Goal: Task Accomplishment & Management: Manage account settings

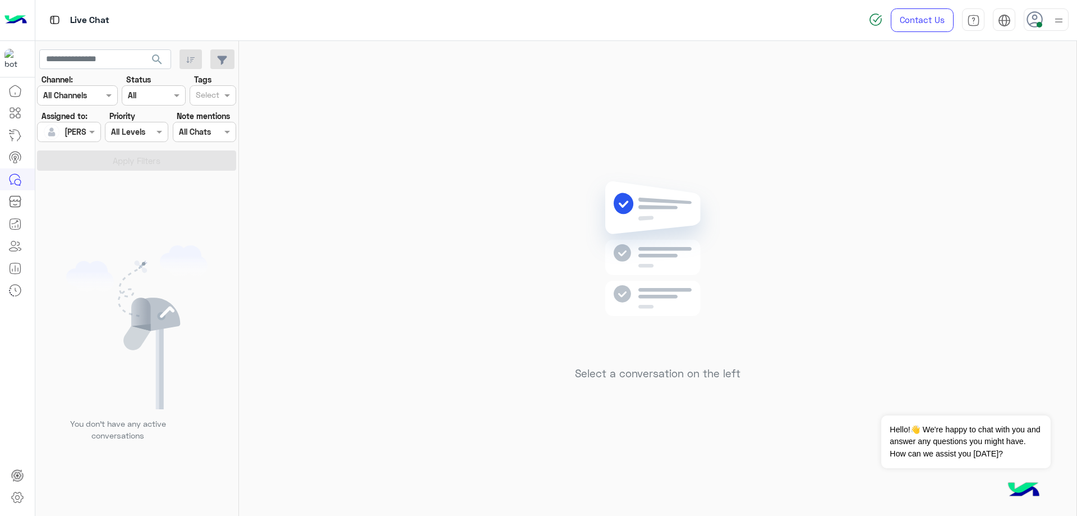
click at [1052, 29] on div at bounding box center [1059, 19] width 14 height 21
click at [1006, 155] on label "Offline" at bounding box center [998, 159] width 122 height 20
click at [962, 242] on div "Sign Out" at bounding box center [998, 248] width 139 height 30
click at [967, 243] on link "Sign Out" at bounding box center [968, 248] width 31 height 10
